Goal: Navigation & Orientation: Find specific page/section

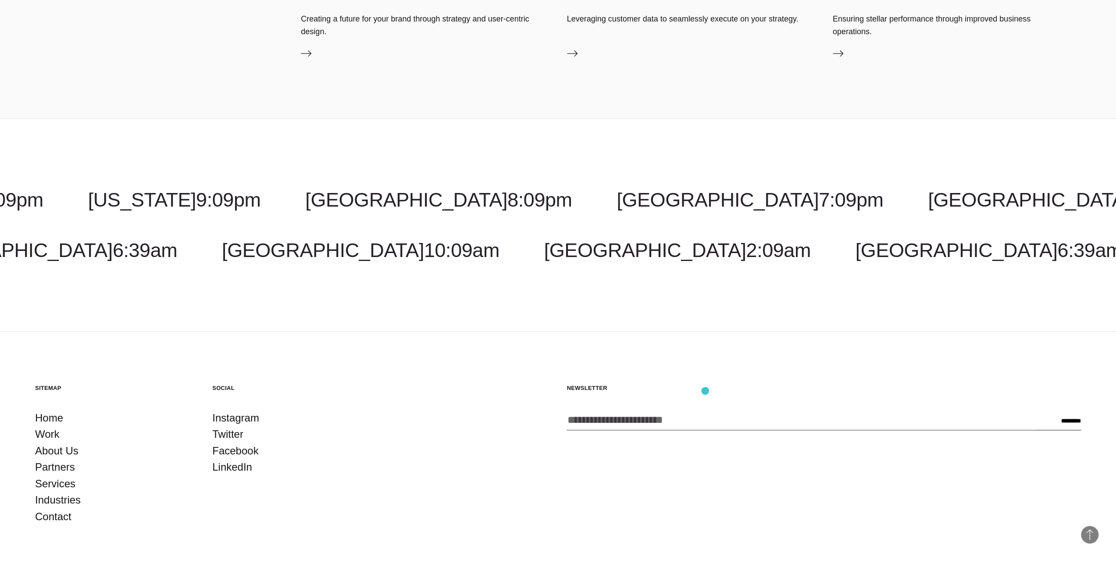
scroll to position [3578, 0]
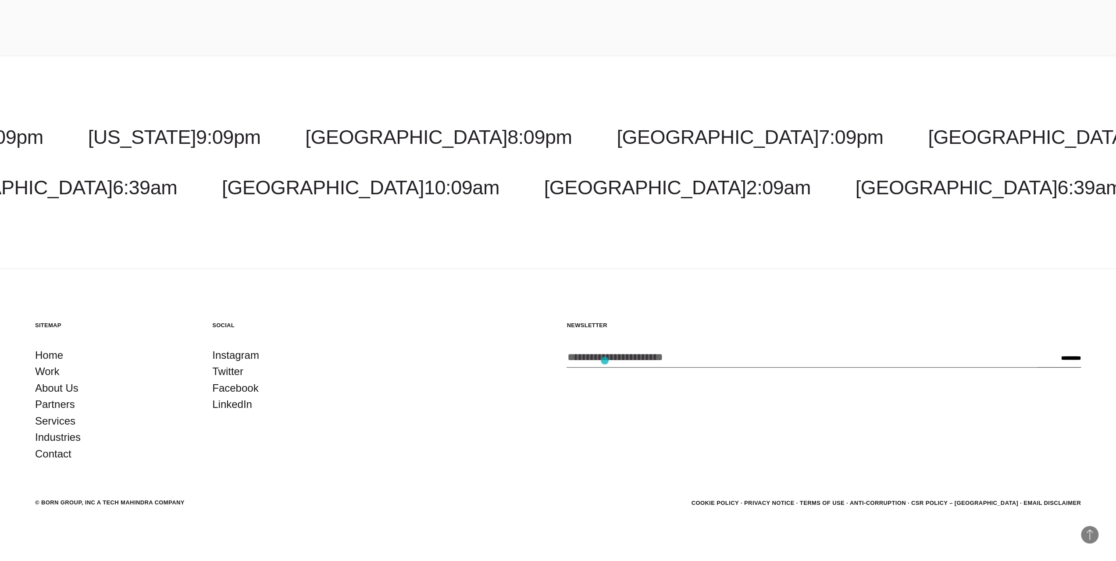
click at [605, 360] on input "Enter your email address *" at bounding box center [801, 357] width 470 height 21
click at [523, 370] on section "Sitemap Home Work About Us Partners Services Industries Contact Social Instagra…" at bounding box center [558, 391] width 1046 height 141
click at [168, 503] on div "© BORN GROUP, INC A Tech Mahindra Company" at bounding box center [109, 502] width 149 height 9
drag, startPoint x: 275, startPoint y: 486, endPoint x: 281, endPoint y: 490, distance: 6.9
click at [276, 487] on footer "Back to Top Sitemap Home Work About Us Partners Services Industries Contact Soc…" at bounding box center [558, 415] width 1116 height 292
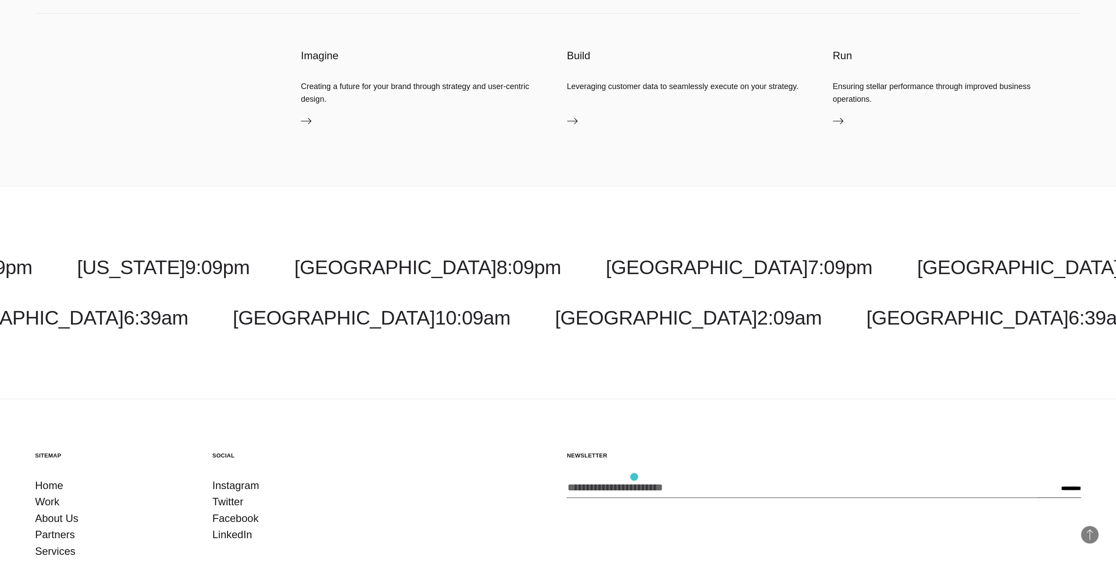
scroll to position [3446, 0]
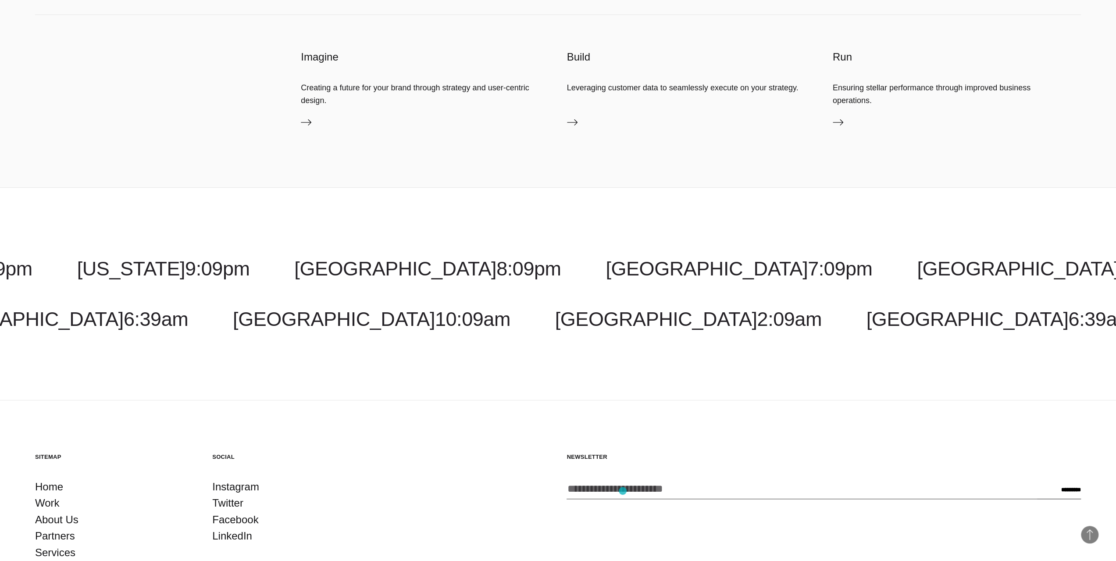
click at [623, 491] on input "Enter your email address *" at bounding box center [801, 488] width 470 height 21
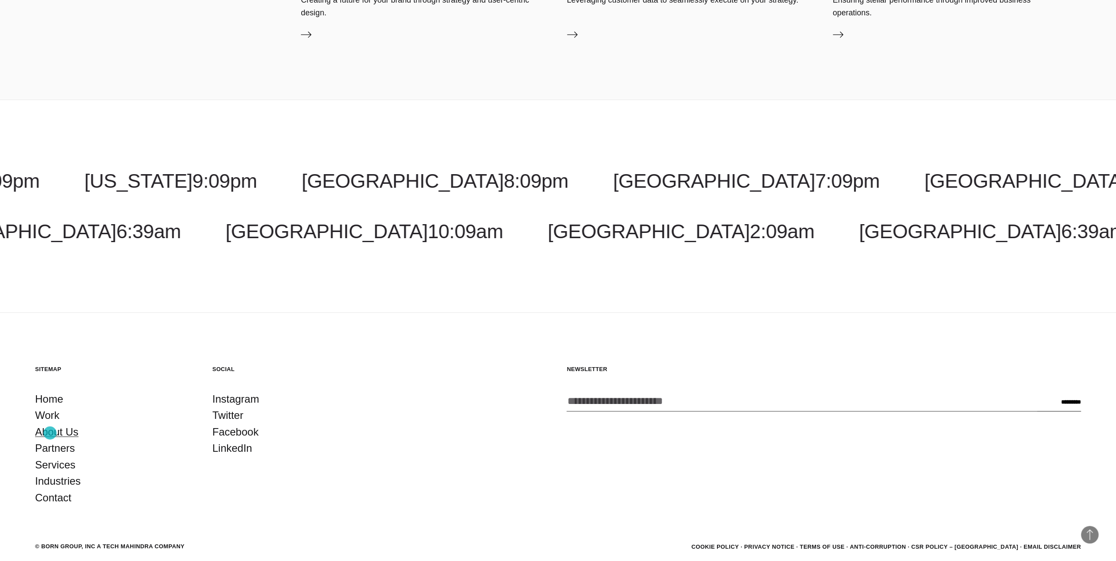
click at [50, 433] on link "About Us" at bounding box center [56, 432] width 43 height 17
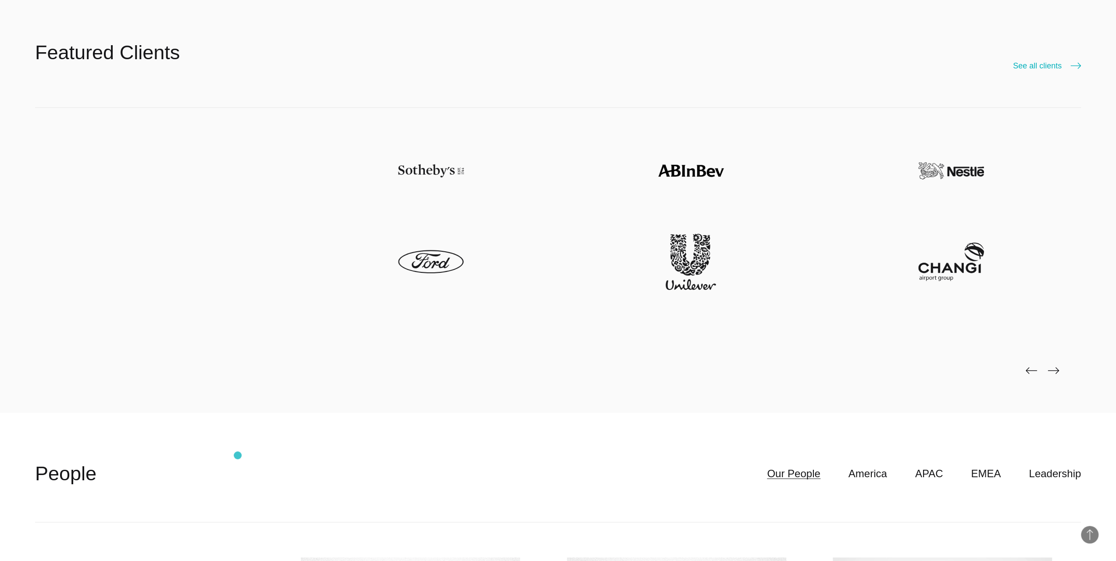
scroll to position [2850, 0]
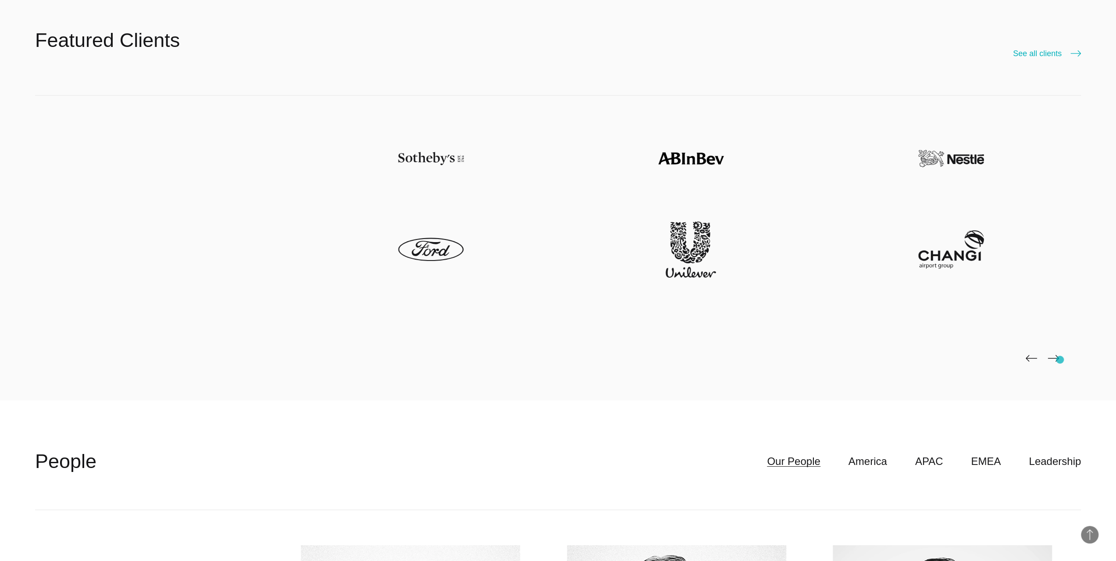
click at [1060, 359] on div at bounding box center [558, 248] width 1046 height 305
click at [1054, 357] on img at bounding box center [1052, 358] width 11 height 7
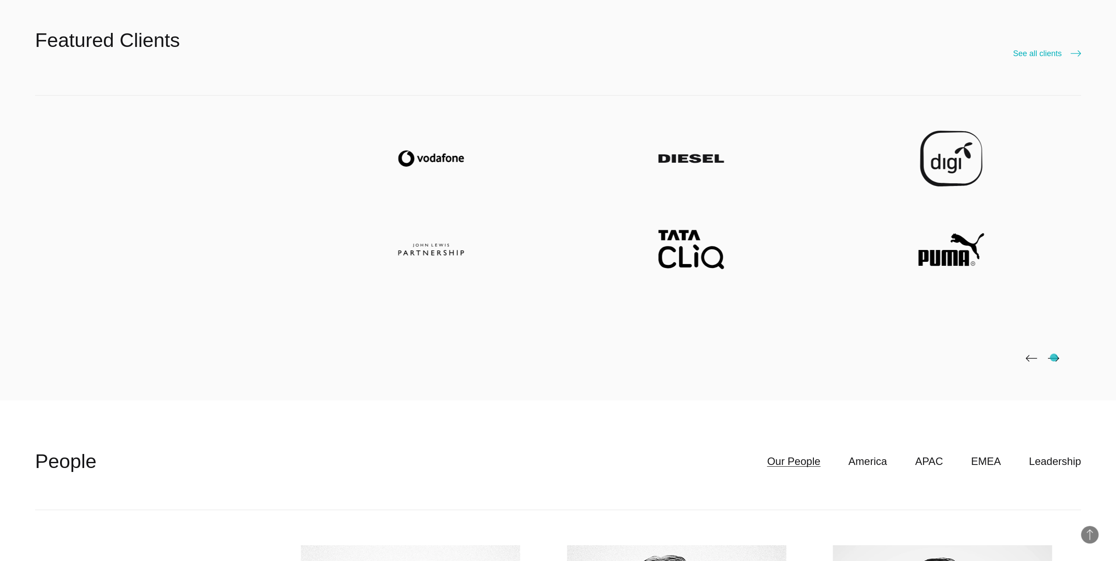
click at [1054, 357] on img at bounding box center [1052, 358] width 11 height 7
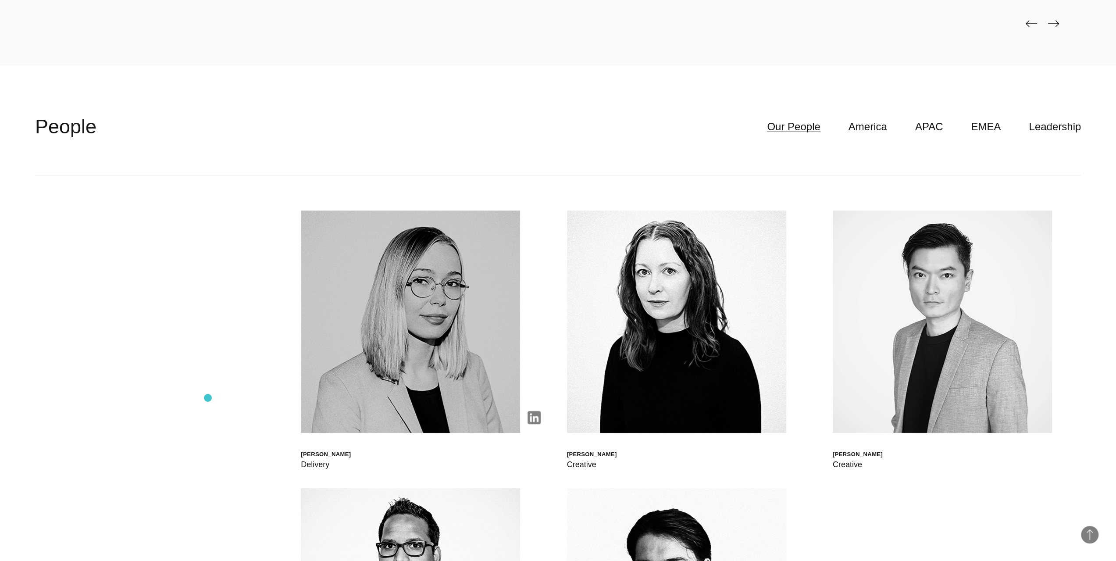
scroll to position [3244, 0]
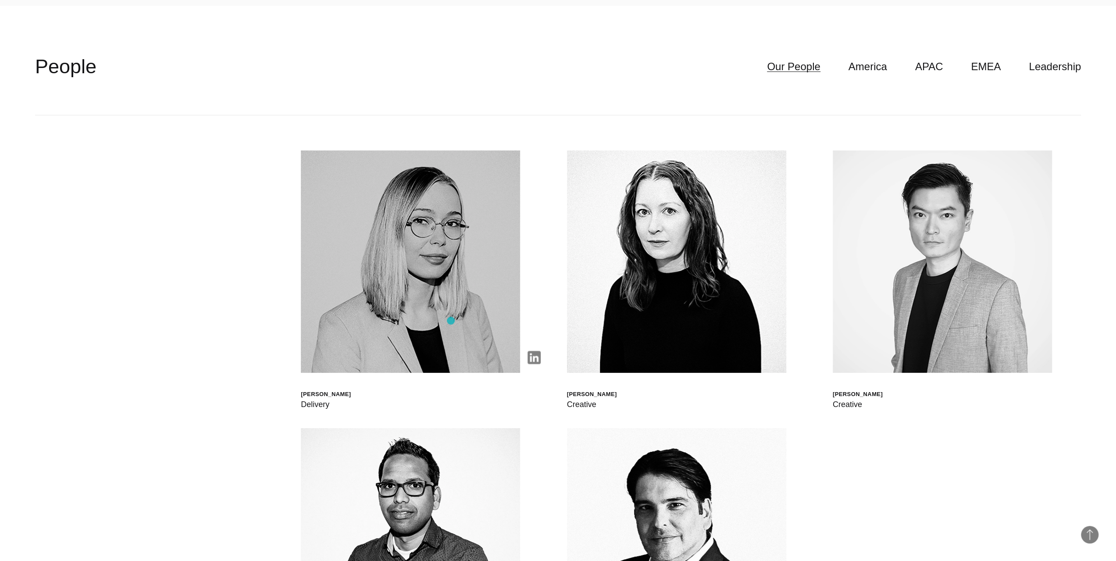
click at [451, 320] on img at bounding box center [410, 261] width 219 height 222
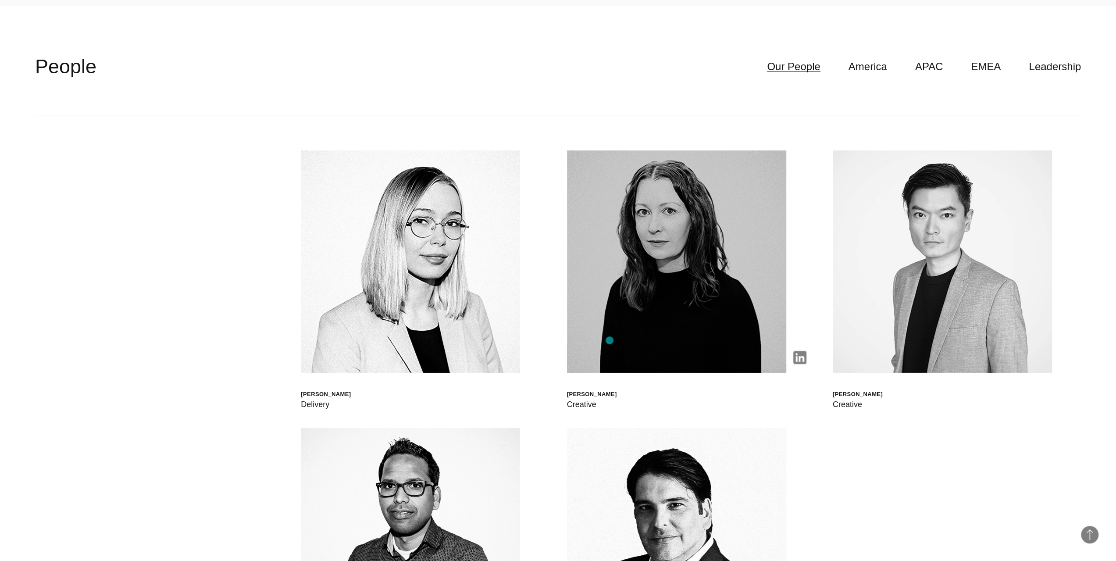
click at [609, 340] on img at bounding box center [676, 261] width 219 height 222
click at [708, 353] on img at bounding box center [676, 261] width 219 height 222
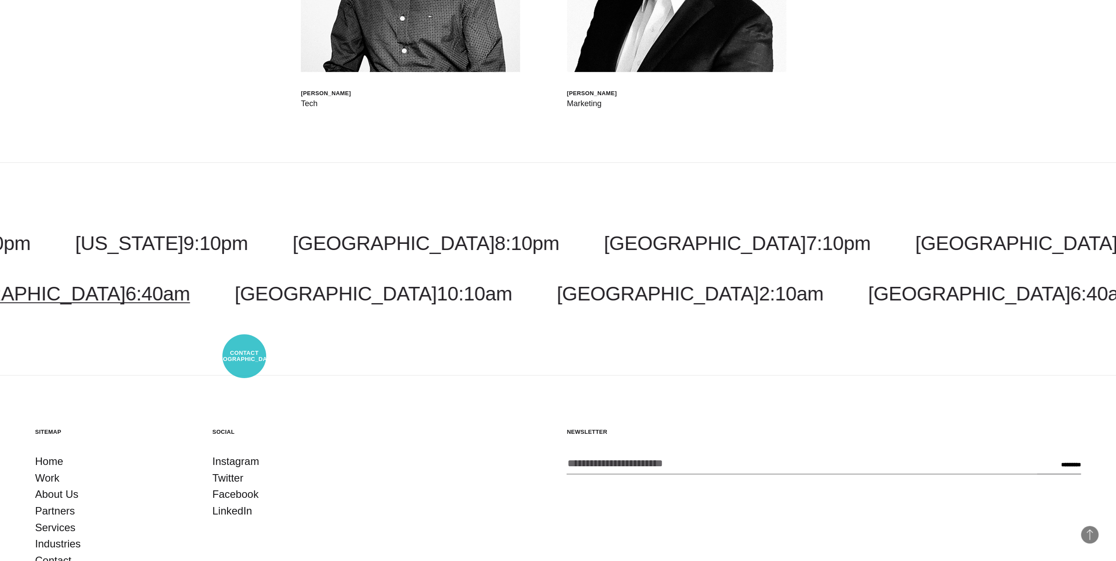
scroll to position [3927, 0]
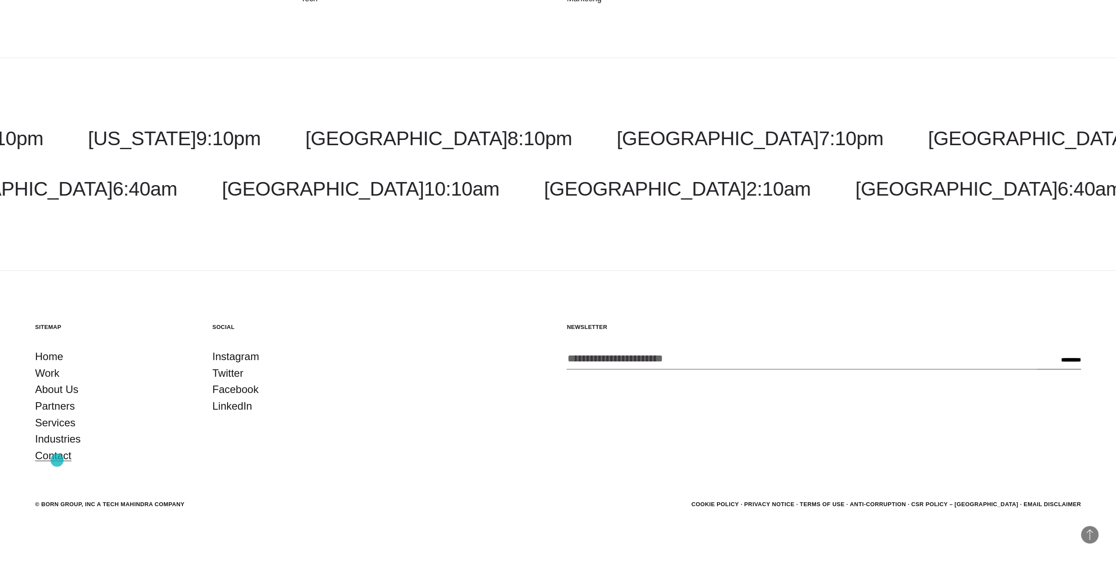
click at [57, 460] on link "Contact" at bounding box center [53, 455] width 36 height 17
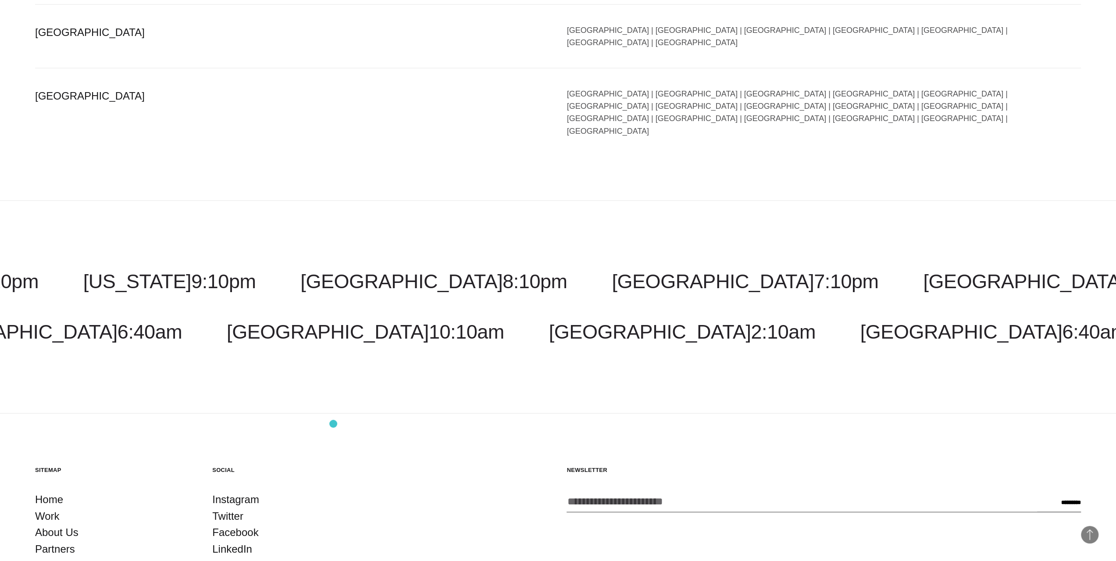
scroll to position [2338, 0]
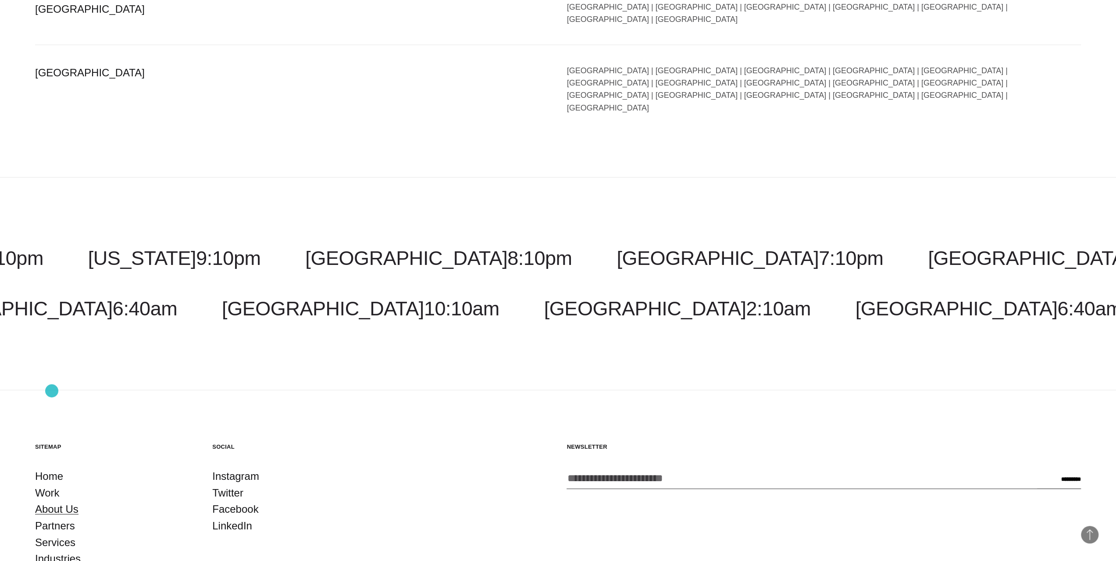
click at [52, 501] on link "About Us" at bounding box center [56, 509] width 43 height 17
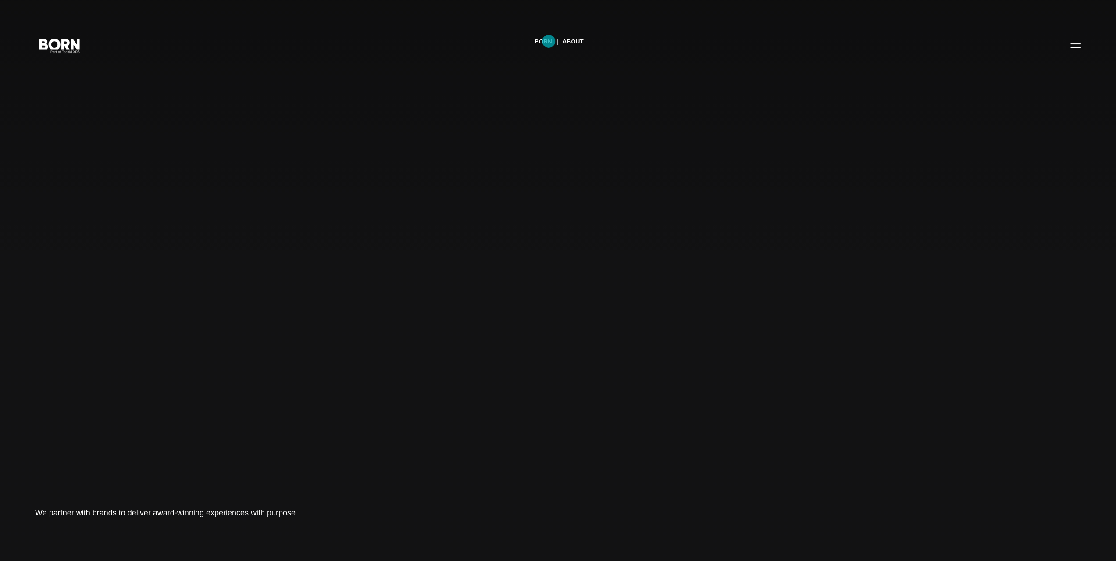
click at [548, 41] on link "BORN" at bounding box center [543, 41] width 18 height 13
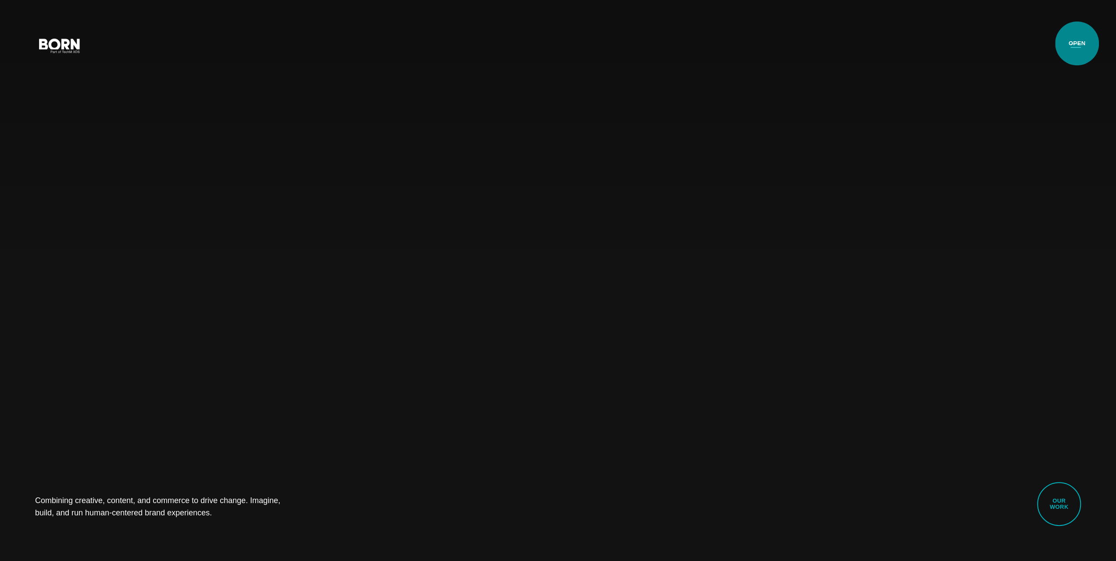
click at [1078, 43] on button "Primary Menu" at bounding box center [1075, 45] width 21 height 18
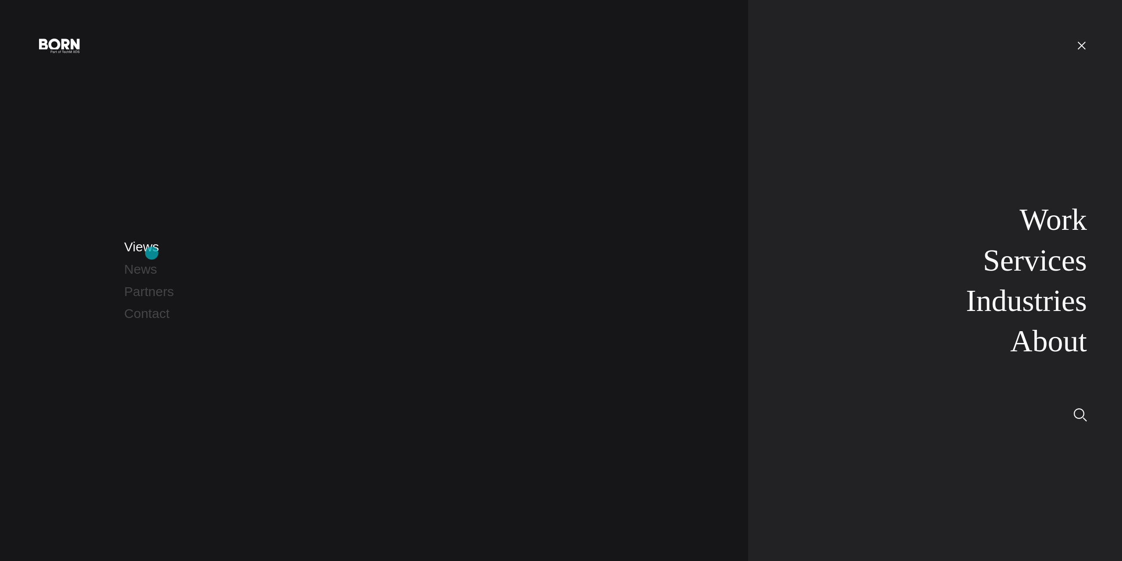
click at [152, 253] on link "Views" at bounding box center [141, 246] width 35 height 14
